Goal: Register for event/course

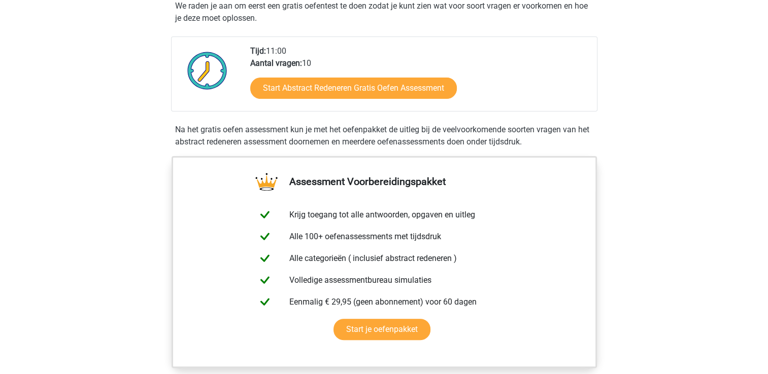
scroll to position [218, 0]
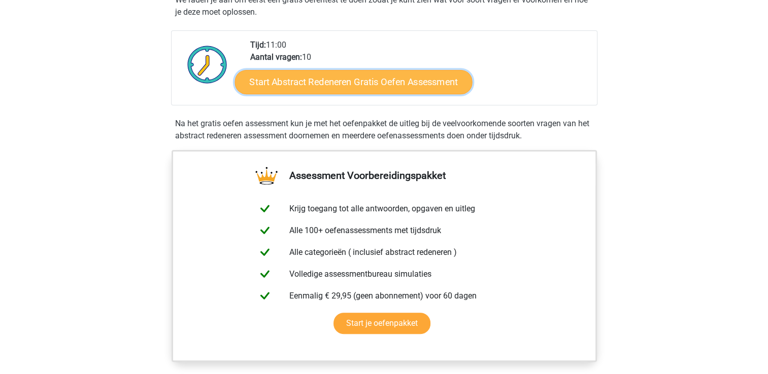
click at [403, 79] on link "Start Abstract Redeneren Gratis Oefen Assessment" at bounding box center [352, 82] width 237 height 24
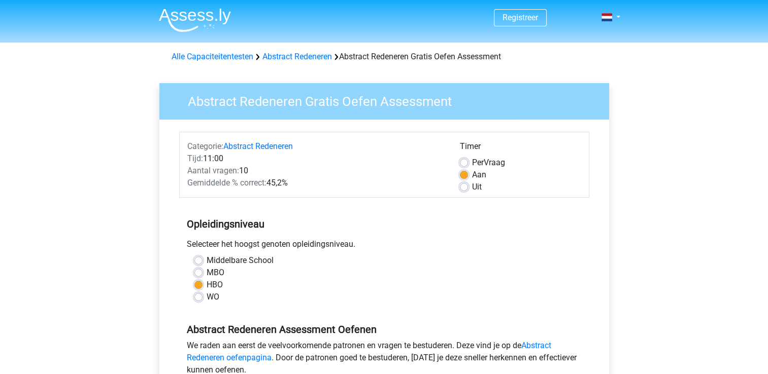
drag, startPoint x: 765, startPoint y: 216, endPoint x: 694, endPoint y: 280, distance: 95.6
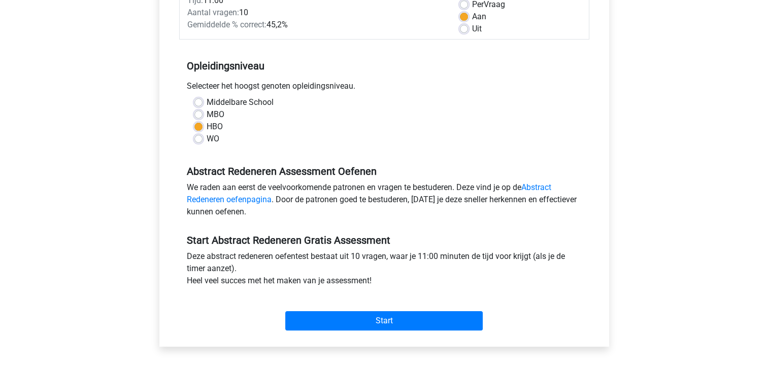
scroll to position [180, 0]
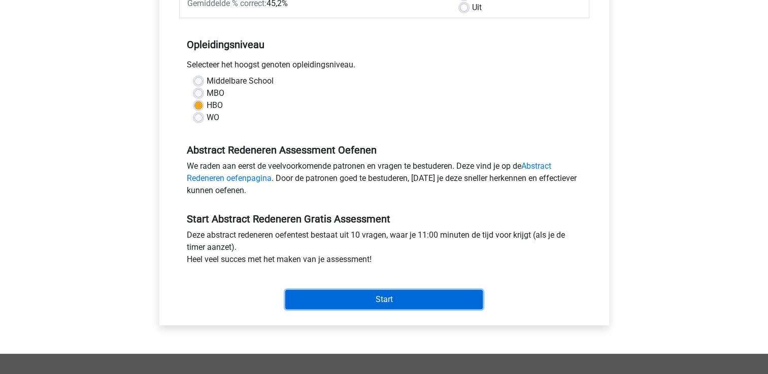
click at [416, 297] on input "Start" at bounding box center [383, 299] width 197 height 19
